Goal: Task Accomplishment & Management: Use online tool/utility

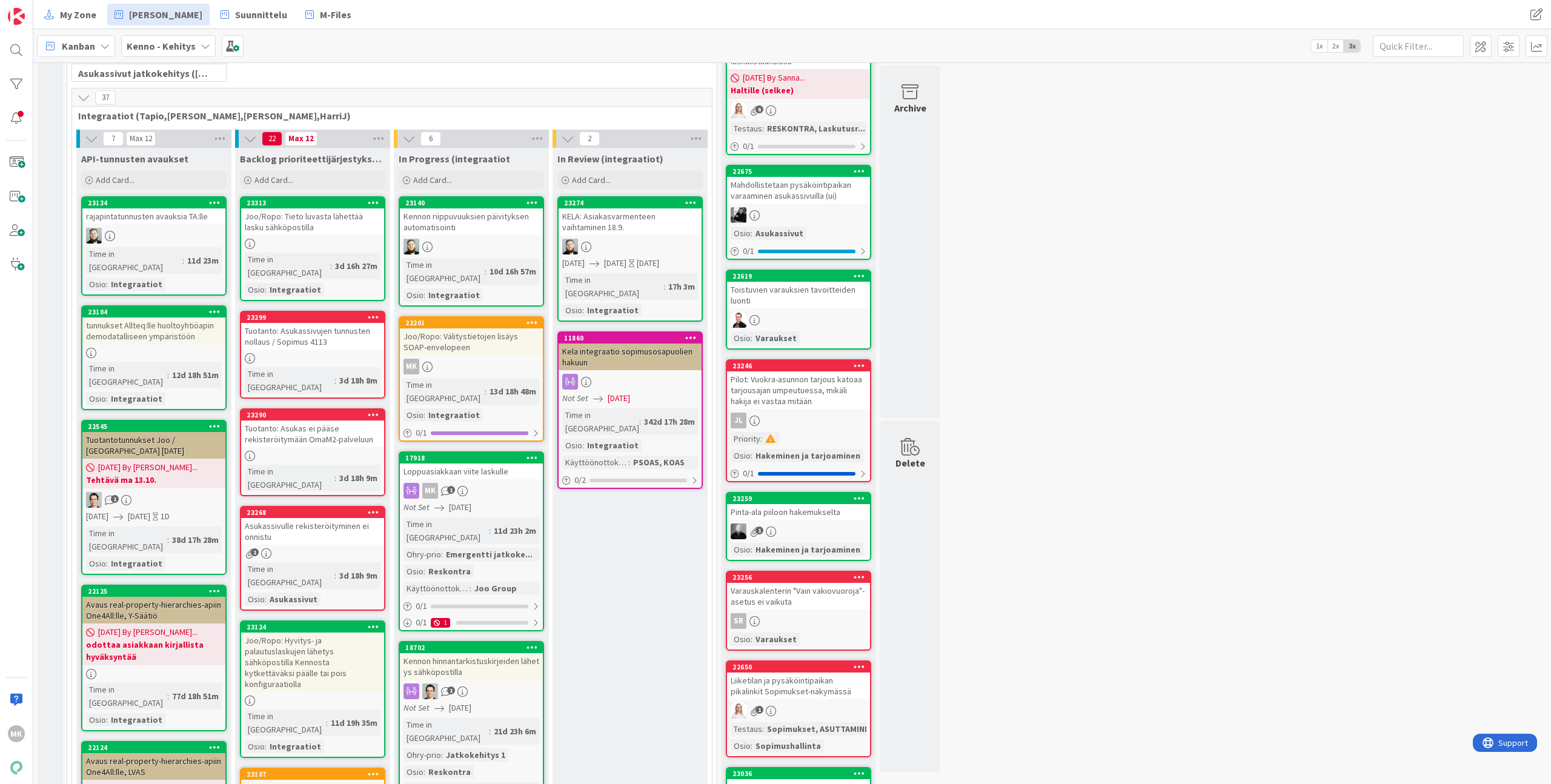
scroll to position [276, 0]
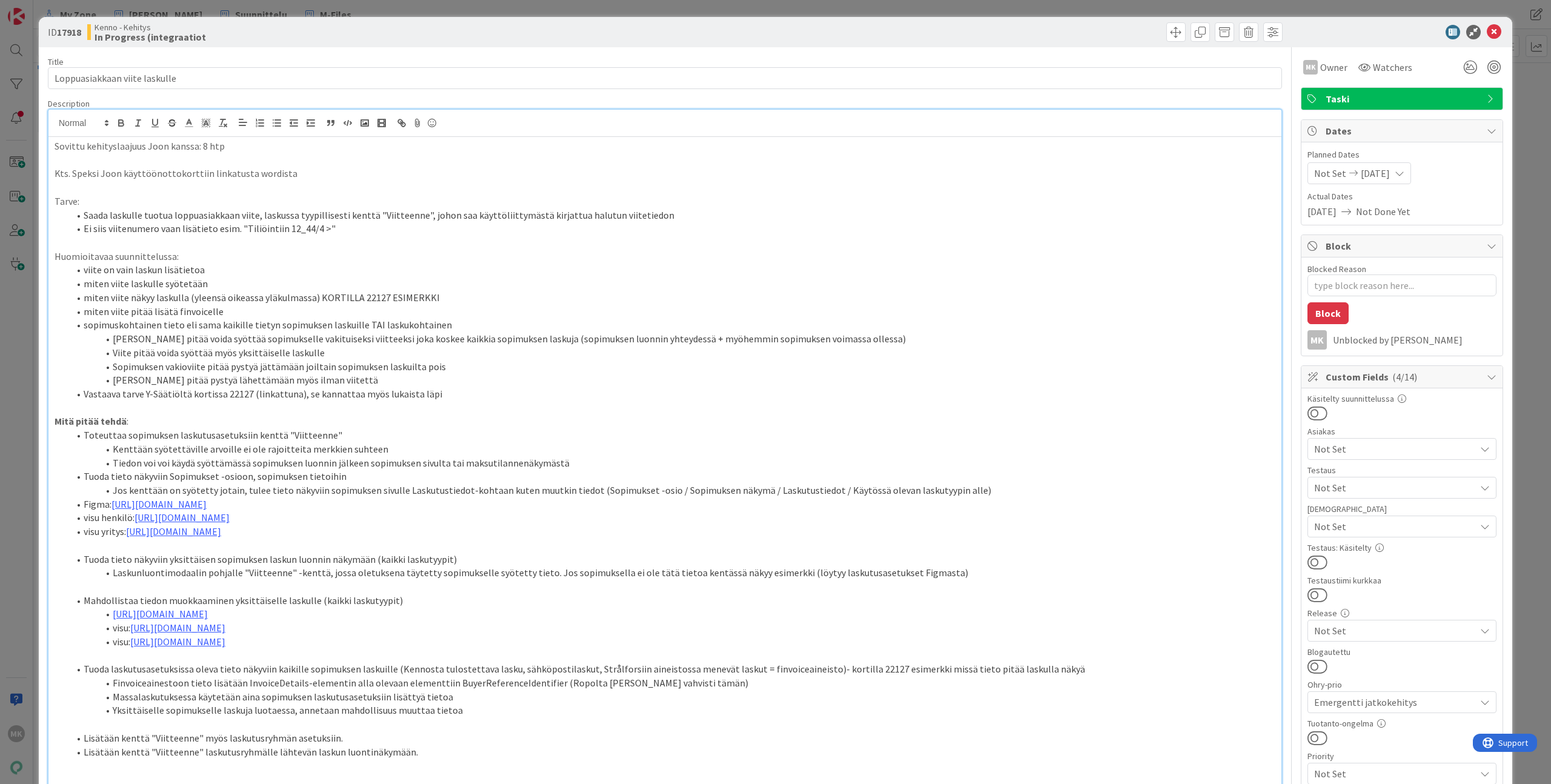
type textarea "x"
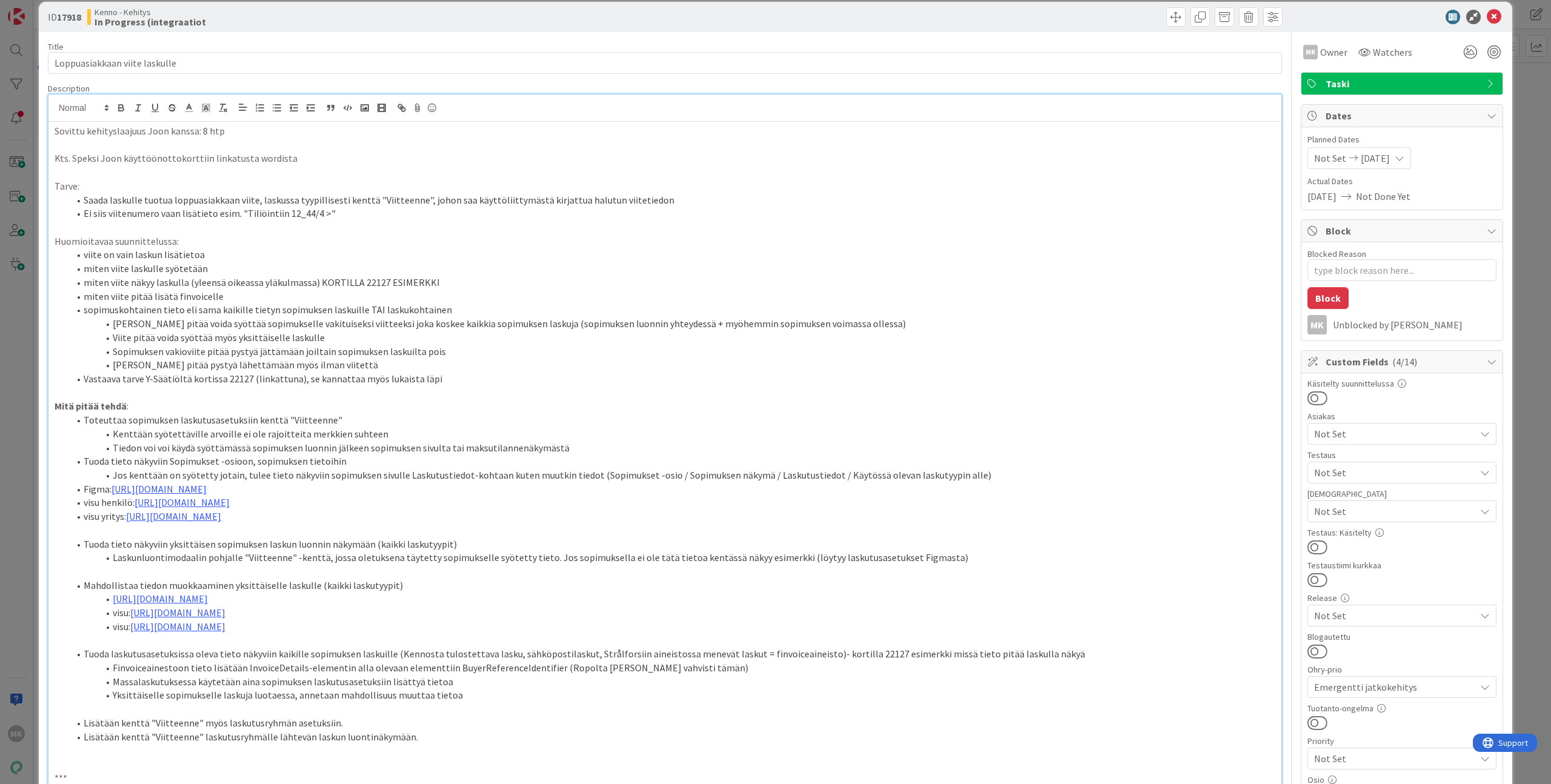
scroll to position [23, 0]
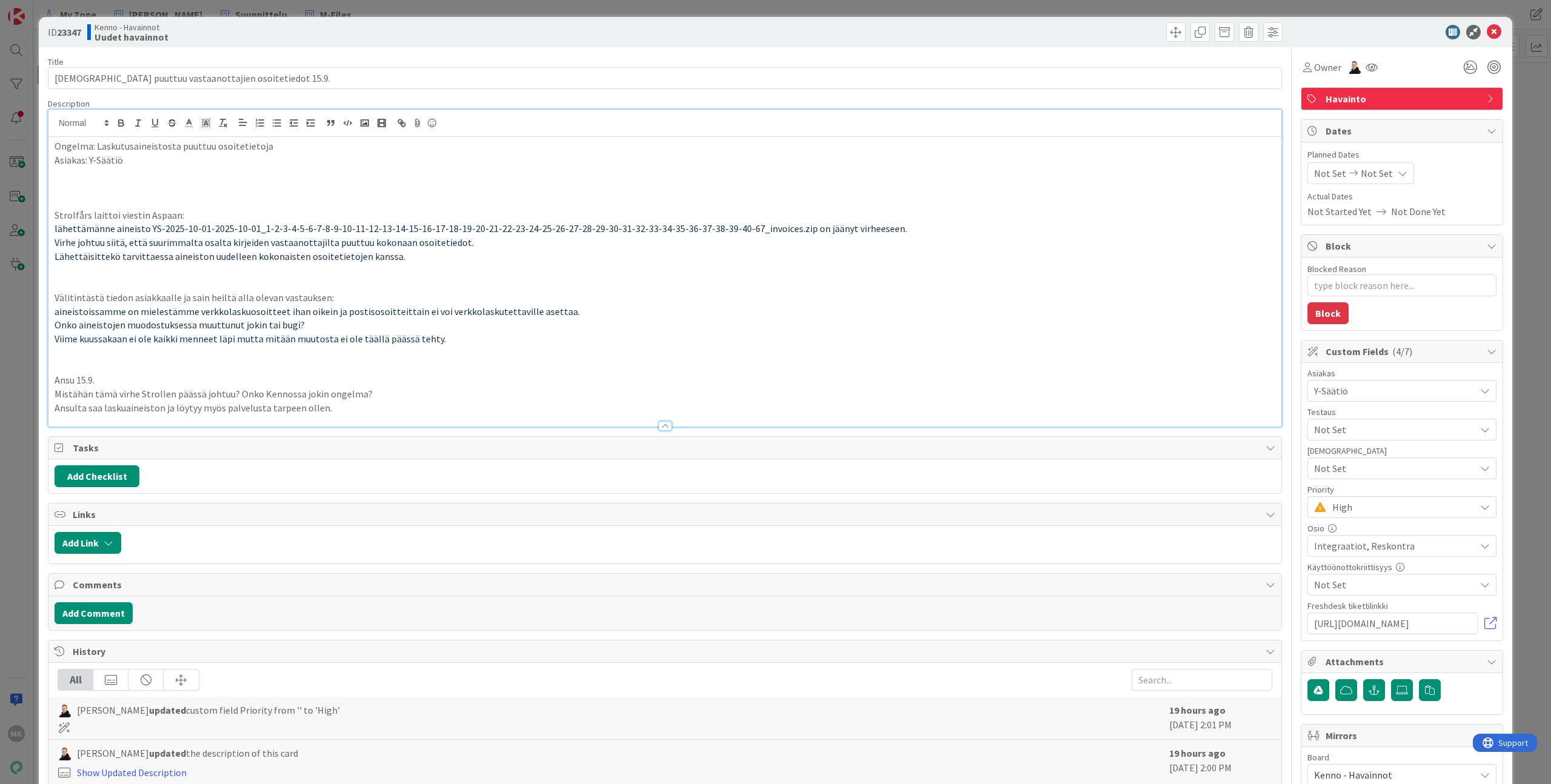
type textarea "x"
